Goal: Check status: Check status

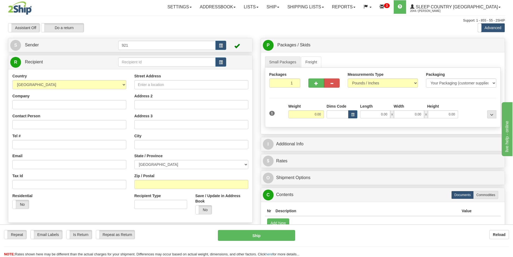
click at [240, 19] on div "Support: 1 - 855 - 55 - 2SHIP" at bounding box center [256, 20] width 497 height 5
click at [323, 8] on link "Shipping lists" at bounding box center [305, 6] width 44 height 13
click at [322, 27] on span "Search Shipment History" at bounding box center [302, 26] width 42 height 4
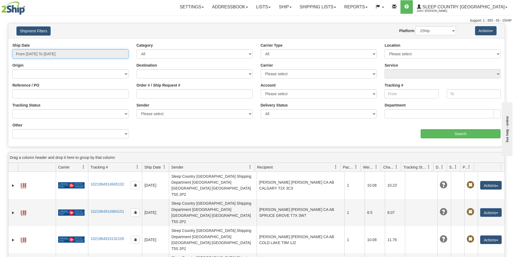
click at [64, 53] on input "From 08/24/2025 To 08/25/2025" at bounding box center [70, 53] width 116 height 9
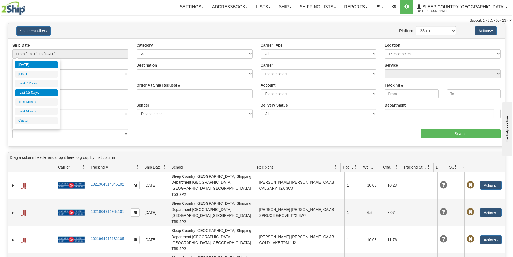
click at [34, 91] on li "Last 30 Days" at bounding box center [36, 92] width 43 height 7
type input "From 07/27/2025 To 08/25/2025"
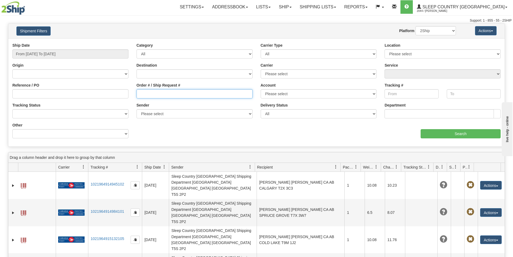
click at [156, 95] on input "Order # / Ship Request #" at bounding box center [195, 93] width 116 height 9
paste input "9000I024755"
type input "9000I024755"
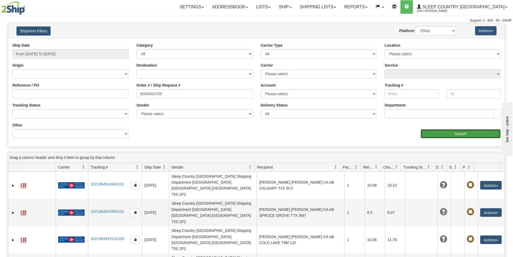
click at [462, 134] on input "Search" at bounding box center [461, 133] width 80 height 9
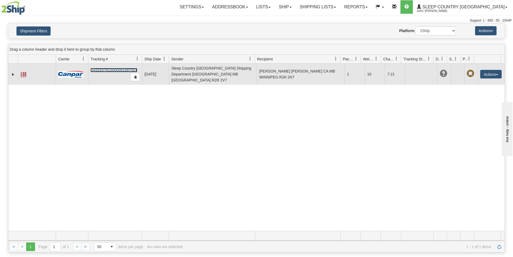
click at [107, 70] on link "D432937810000001887001" at bounding box center [114, 70] width 47 height 4
